Goal: Task Accomplishment & Management: Manage account settings

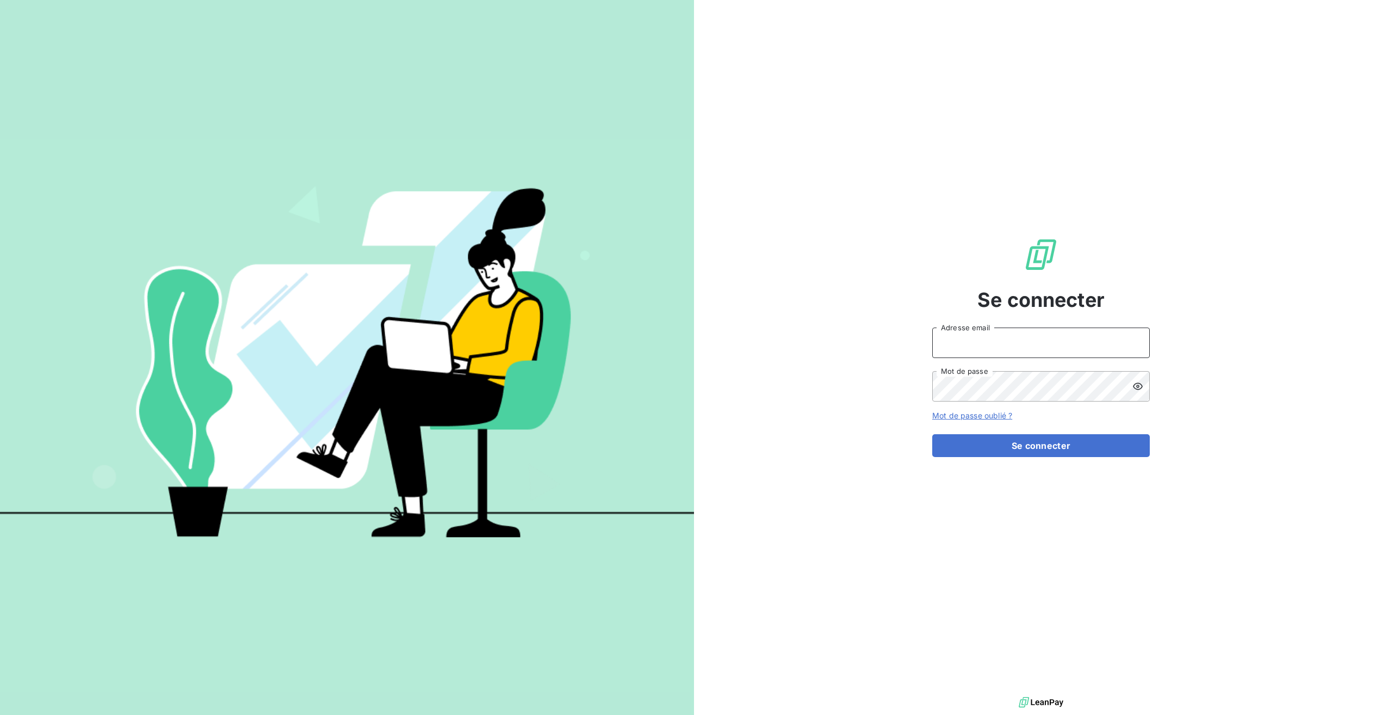
click at [982, 344] on input "Adresse email" at bounding box center [1041, 342] width 218 height 30
type input "[EMAIL_ADDRESS][DOMAIN_NAME]"
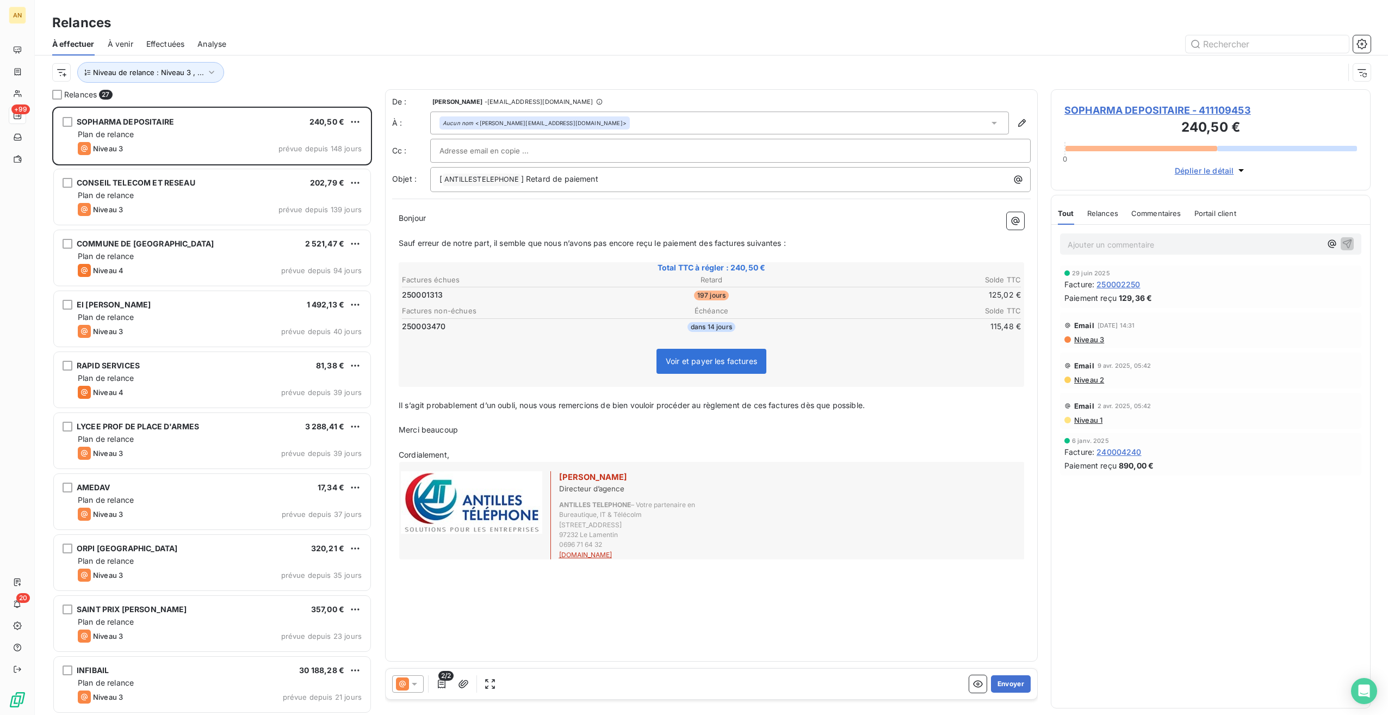
scroll to position [600, 312]
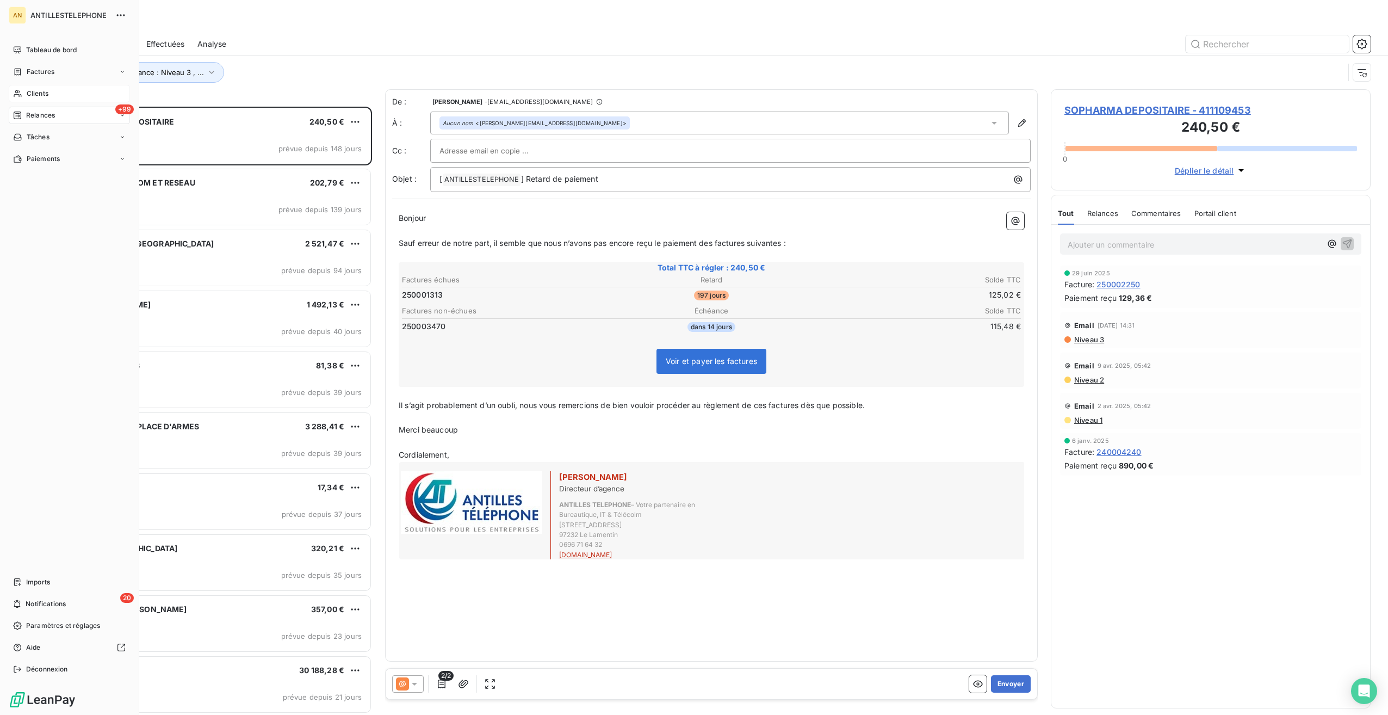
click at [31, 92] on span "Clients" at bounding box center [38, 94] width 22 height 10
